Goal: Check status

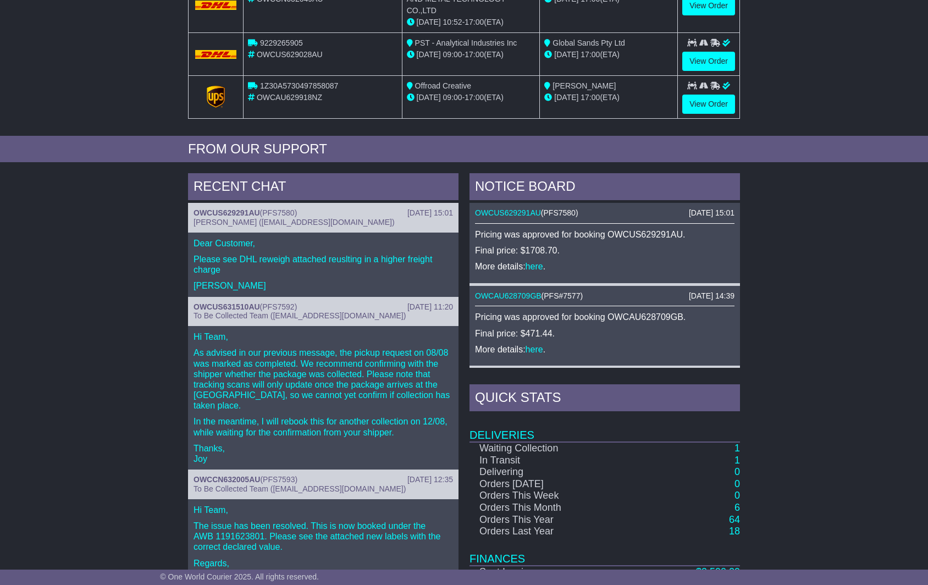
scroll to position [322, 0]
click at [236, 302] on link "OWCUS631510AU" at bounding box center [226, 306] width 67 height 9
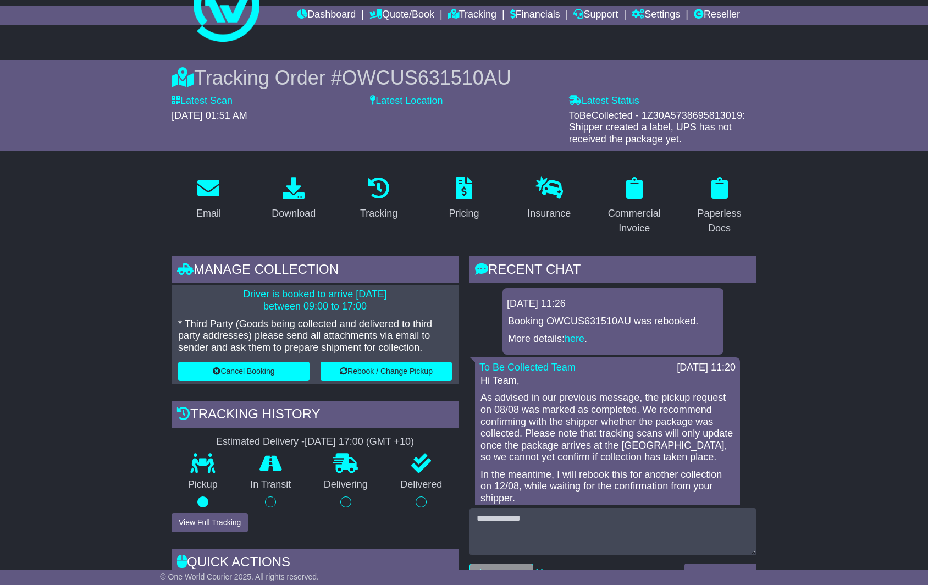
scroll to position [43, 0]
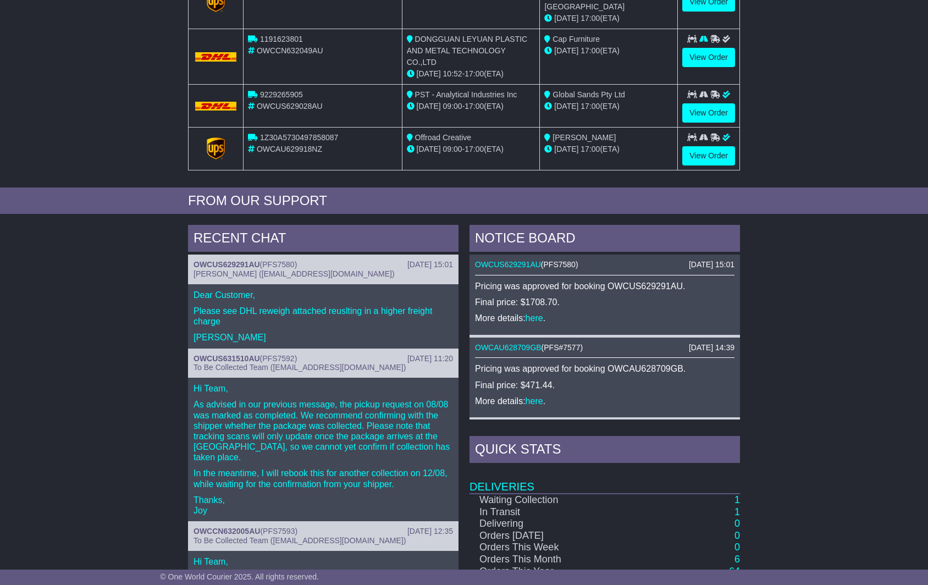
scroll to position [295, 0]
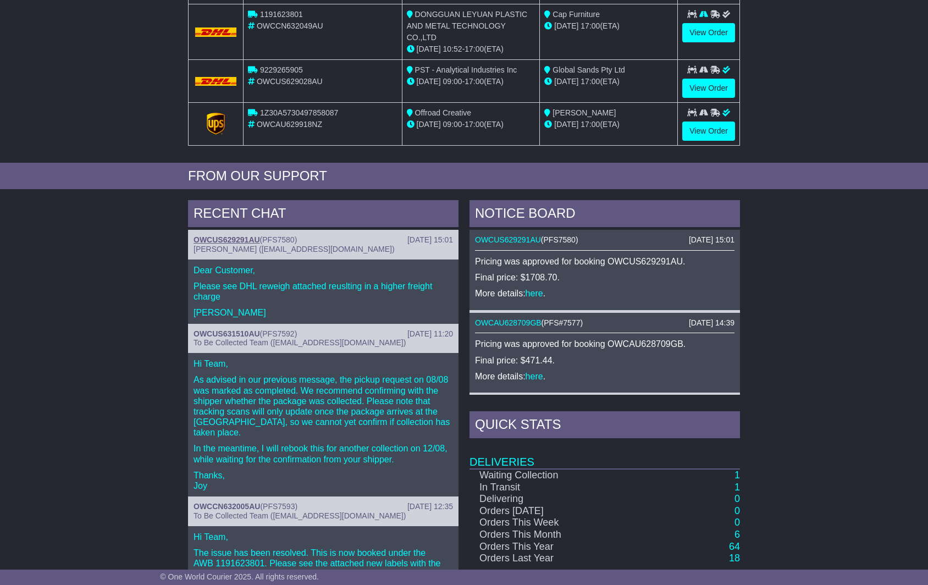
click at [259, 235] on link "OWCUS629291AU" at bounding box center [226, 239] width 67 height 9
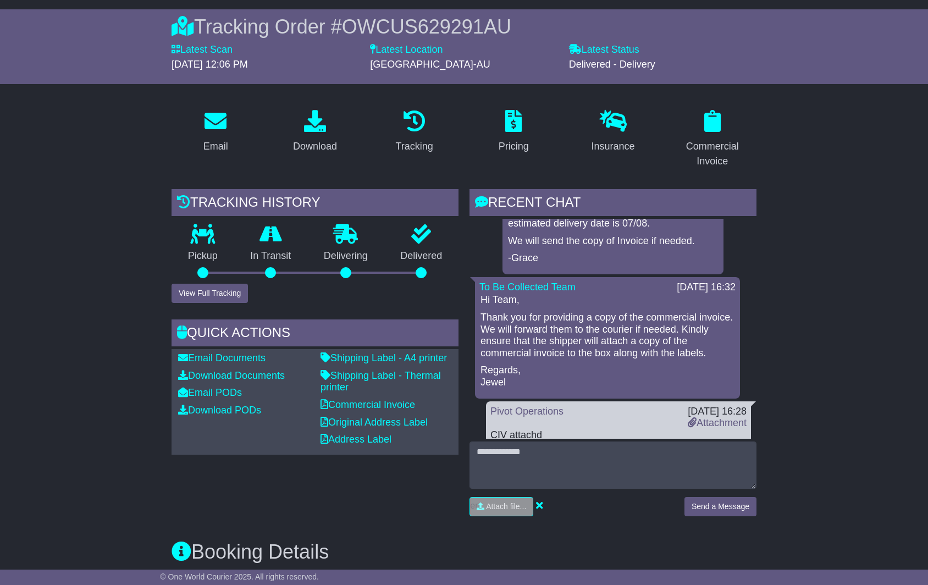
scroll to position [31, 0]
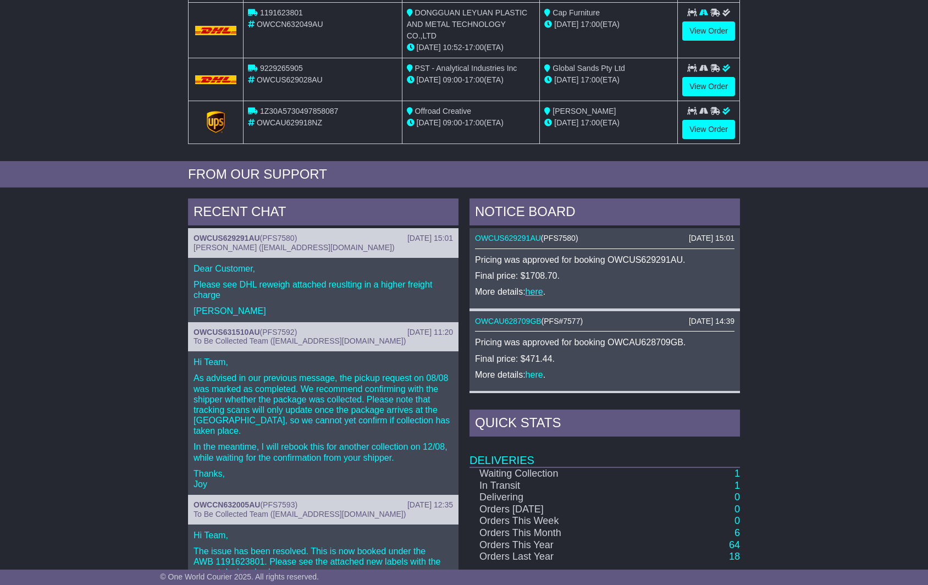
click at [537, 287] on link "here" at bounding box center [535, 291] width 18 height 9
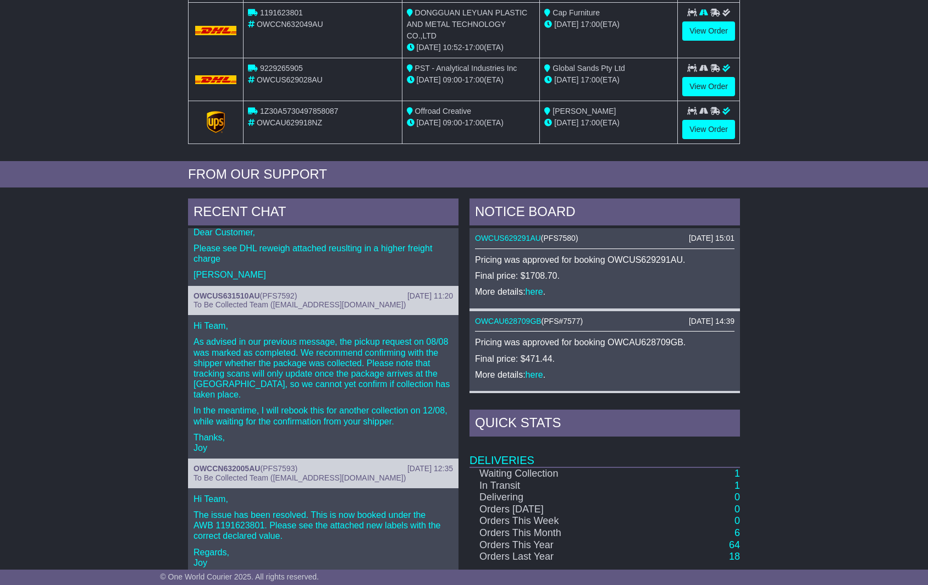
scroll to position [57, 0]
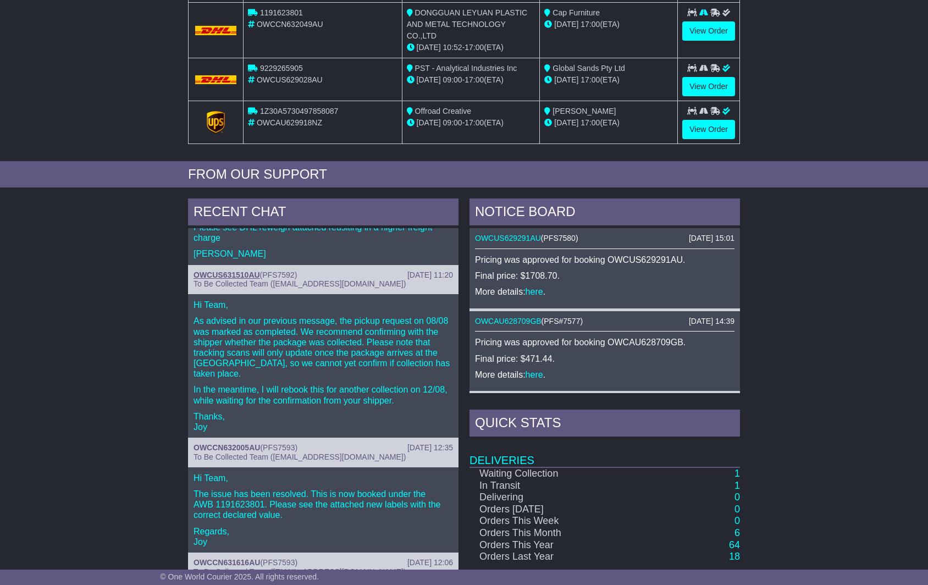
click at [256, 270] on link "OWCUS631510AU" at bounding box center [226, 274] width 67 height 9
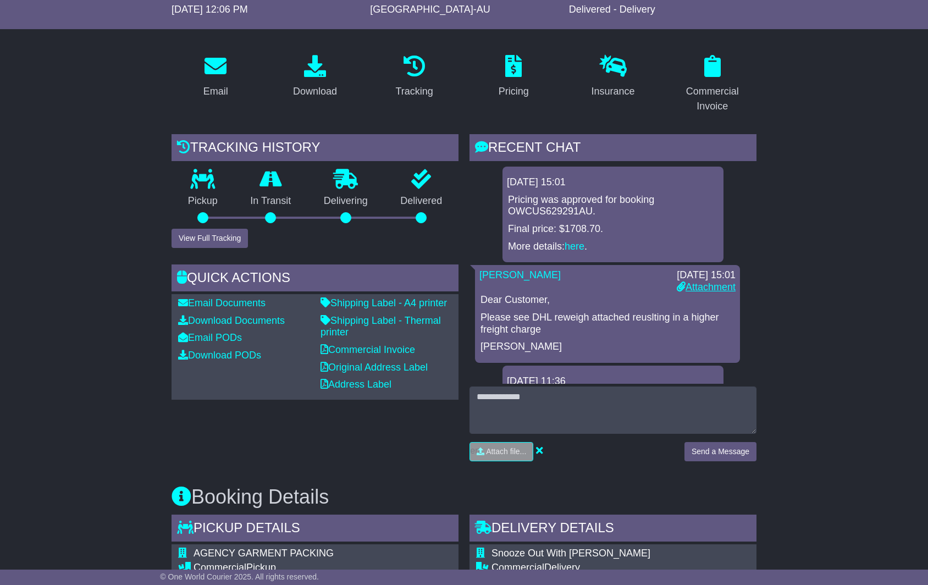
click at [711, 287] on link "Attachment" at bounding box center [706, 286] width 59 height 11
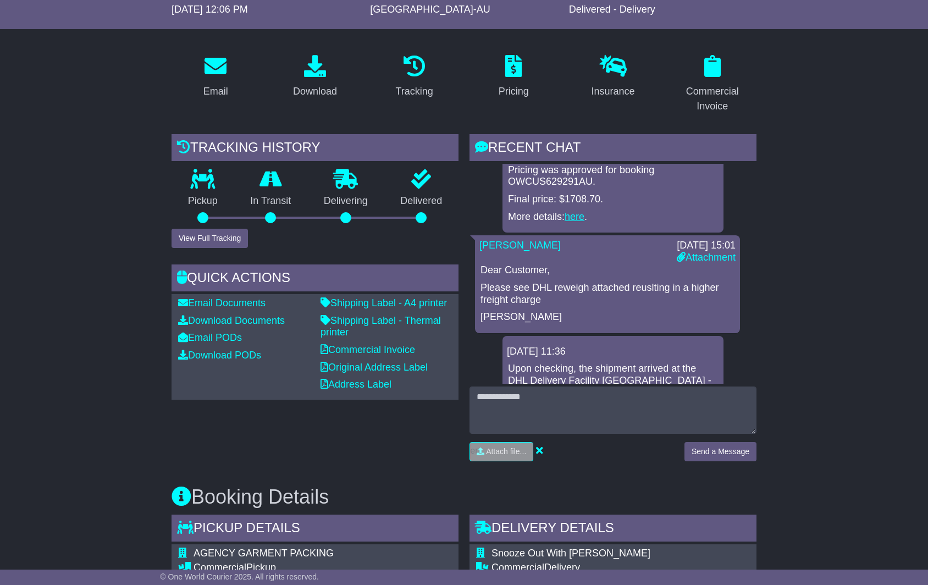
click at [573, 211] on link "here" at bounding box center [575, 216] width 20 height 11
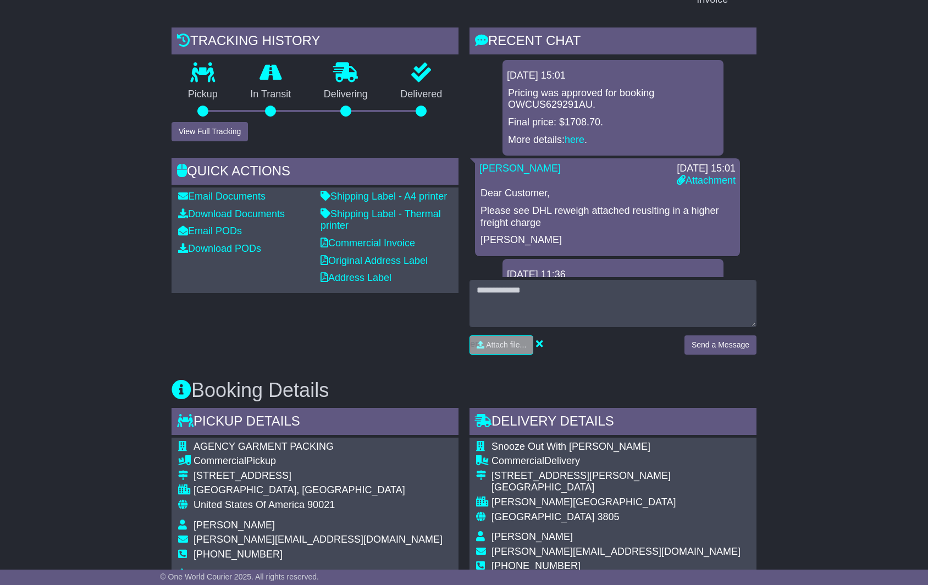
scroll to position [250, 0]
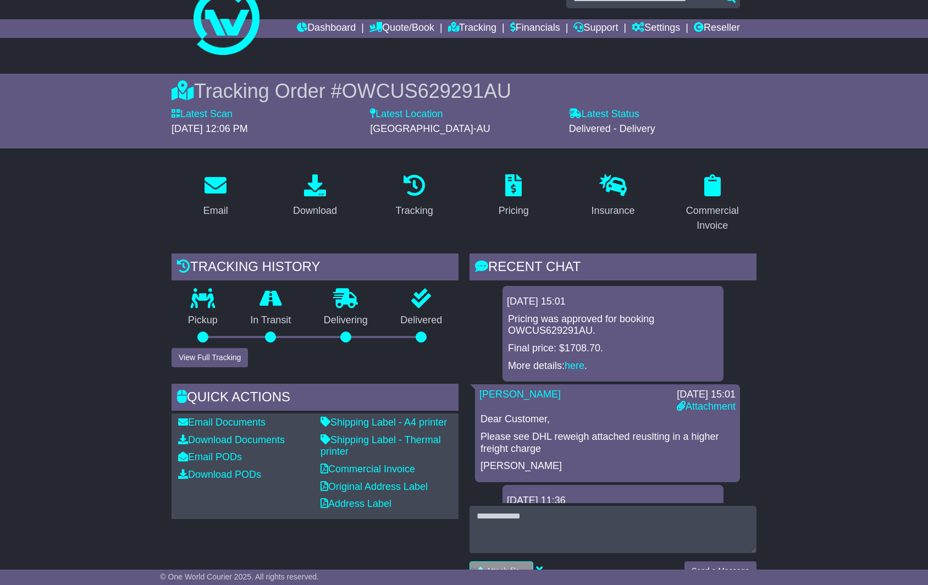
scroll to position [28, 0]
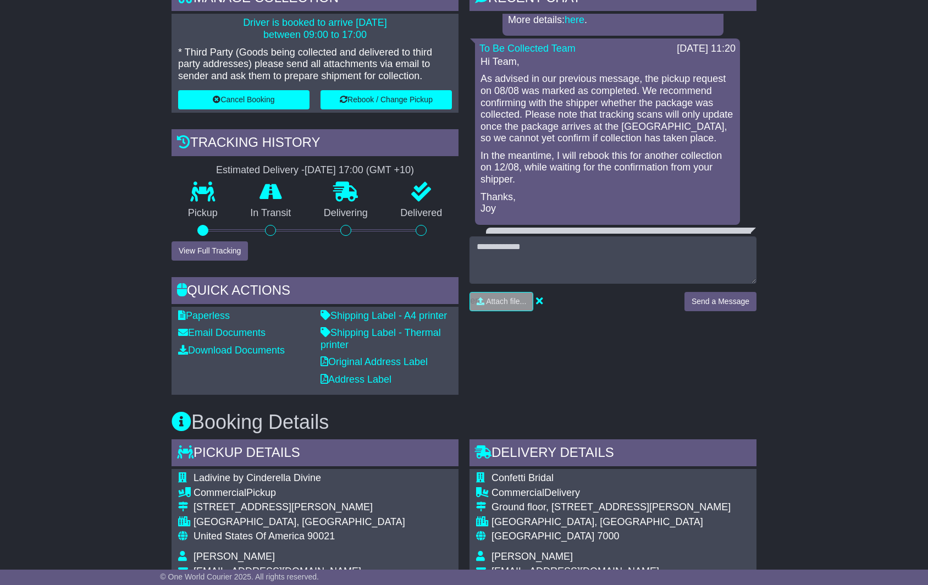
scroll to position [368, 0]
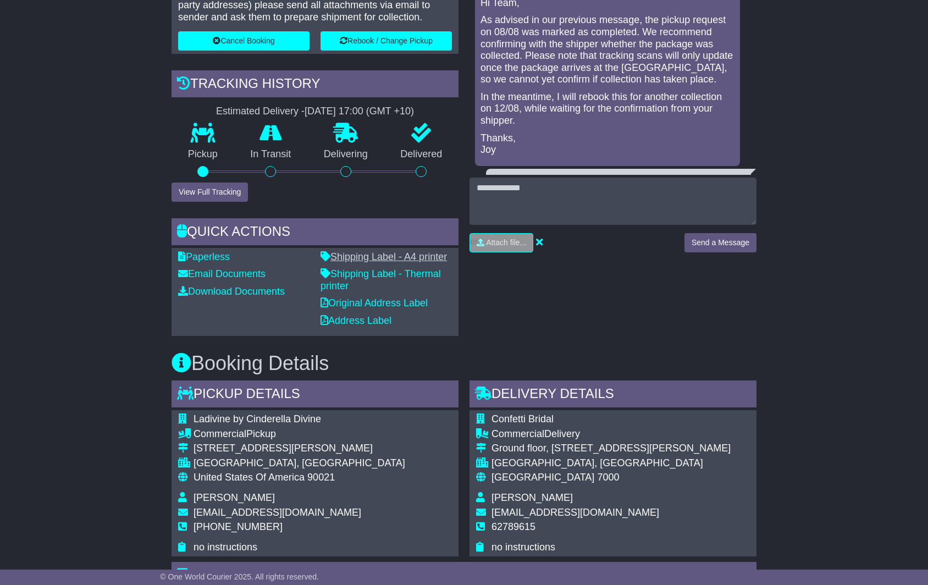
click at [391, 256] on link "Shipping Label - A4 printer" at bounding box center [383, 256] width 126 height 11
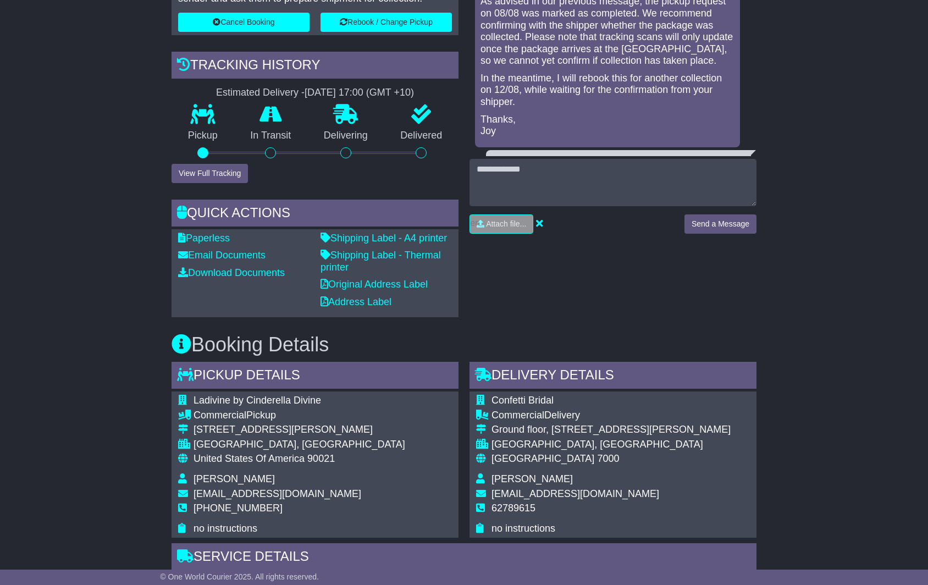
scroll to position [434, 0]
